Goal: Task Accomplishment & Management: Manage account settings

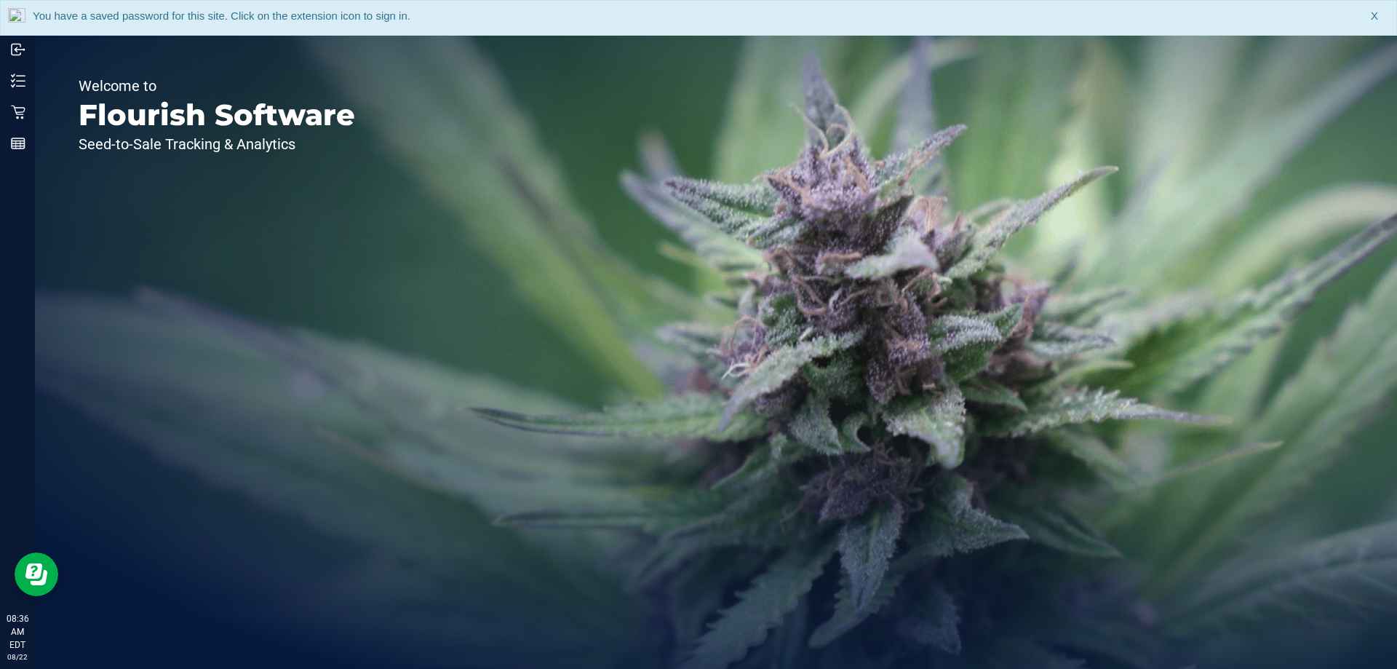
click at [1371, 19] on div "You have a saved password for this site. Click on the extension icon to sign in…" at bounding box center [698, 18] width 1397 height 36
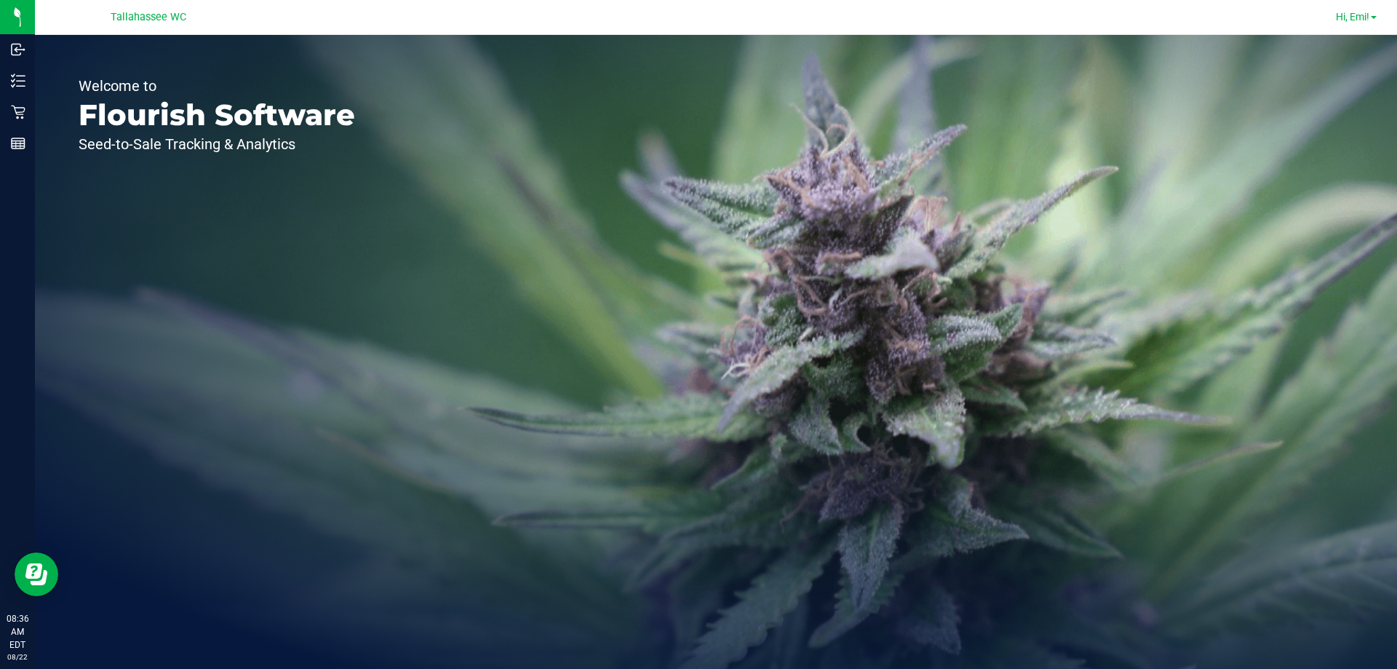
click at [1371, 19] on span at bounding box center [1374, 17] width 6 height 3
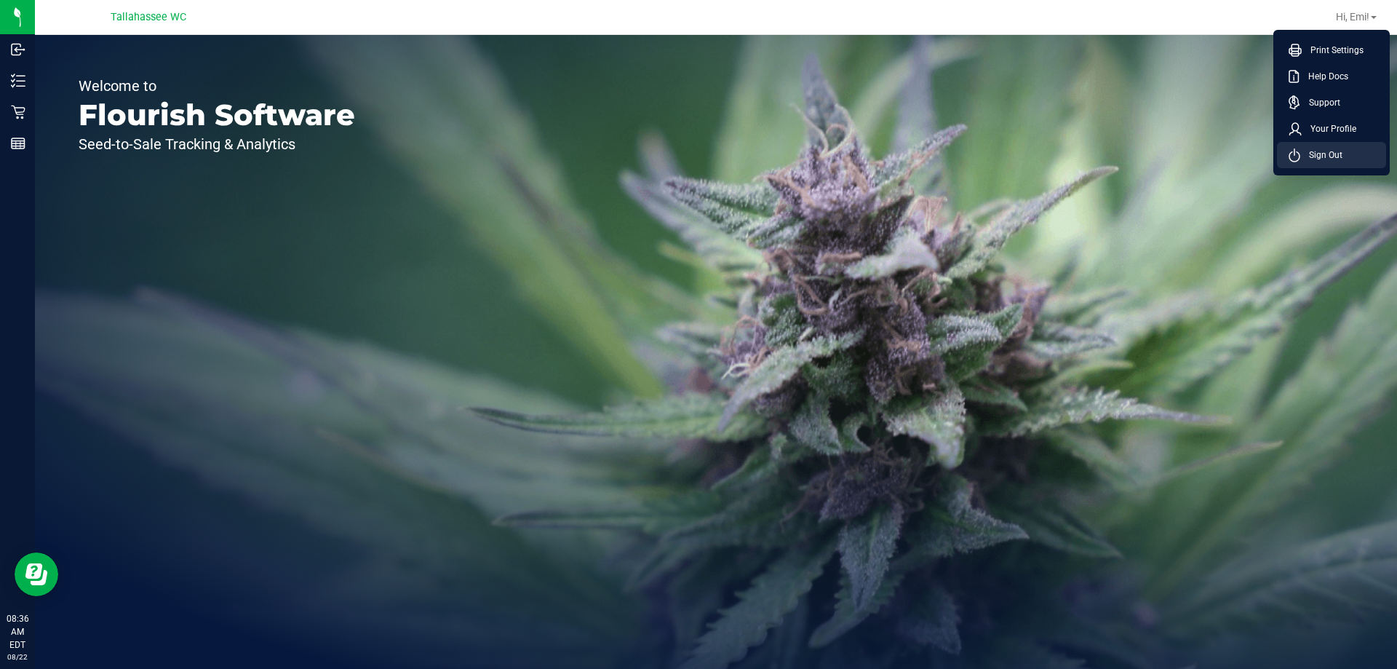
click at [1342, 158] on span "Sign Out" at bounding box center [1322, 155] width 42 height 15
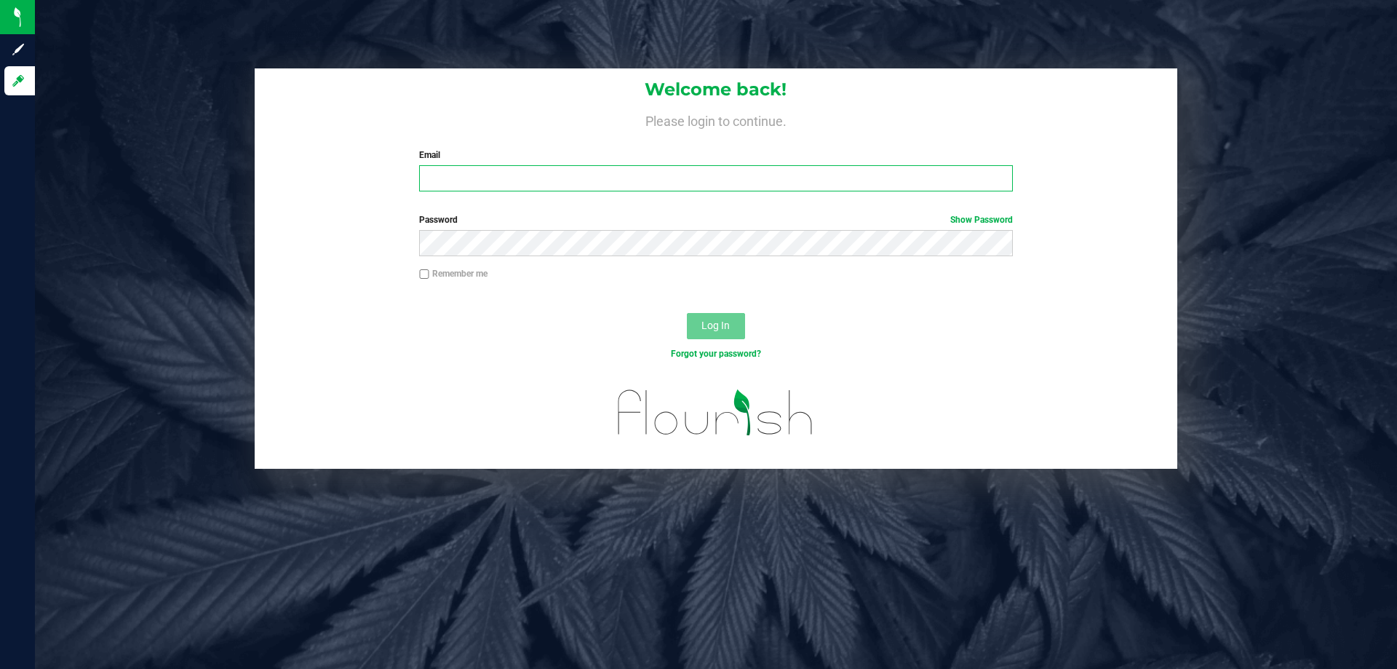
click at [637, 186] on input "Email" at bounding box center [715, 178] width 593 height 26
type input "[EMAIL_ADDRESS][DOMAIN_NAME]"
click at [600, 229] on div "Password Show Password" at bounding box center [715, 234] width 615 height 43
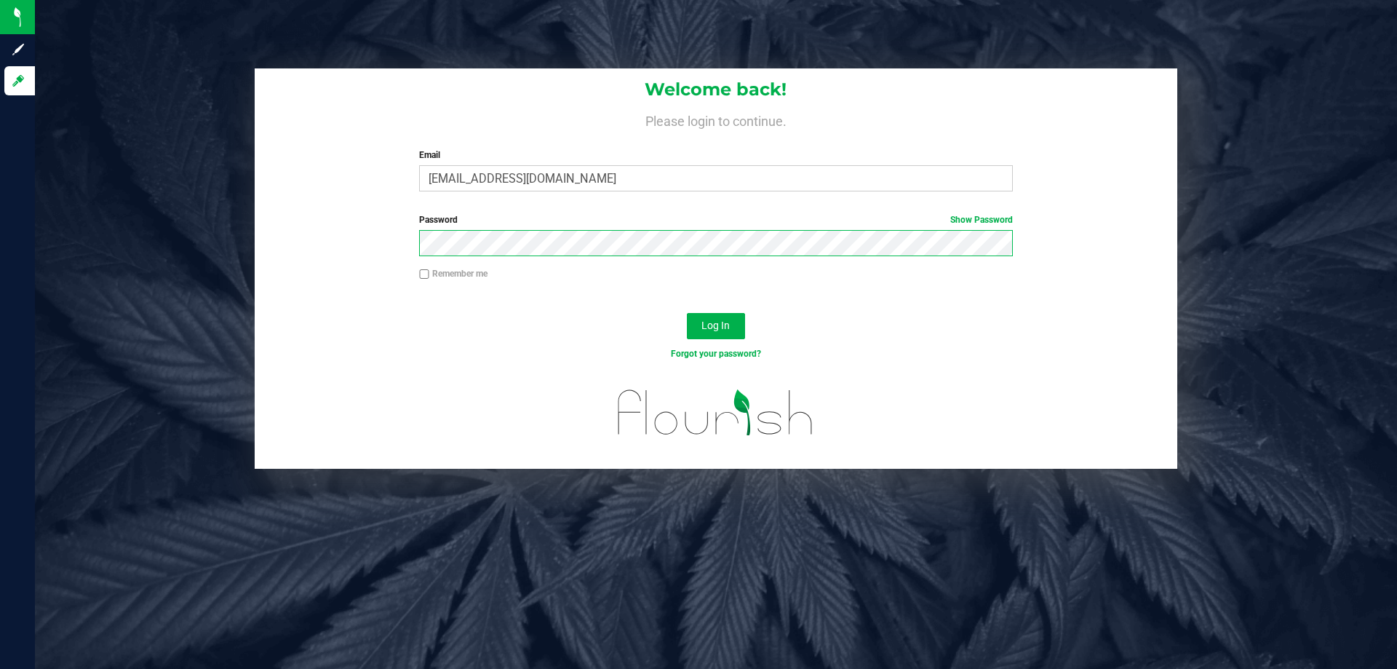
click at [687, 313] on button "Log In" at bounding box center [716, 326] width 58 height 26
